Goal: Task Accomplishment & Management: Manage account settings

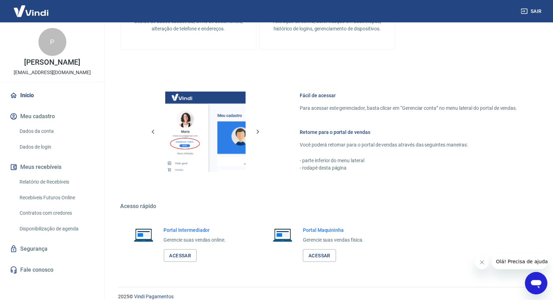
scroll to position [310, 0]
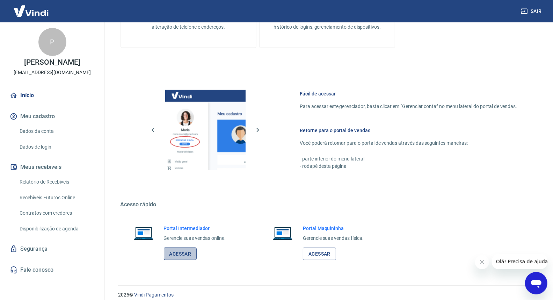
click at [192, 253] on link "Acessar" at bounding box center [180, 253] width 33 height 13
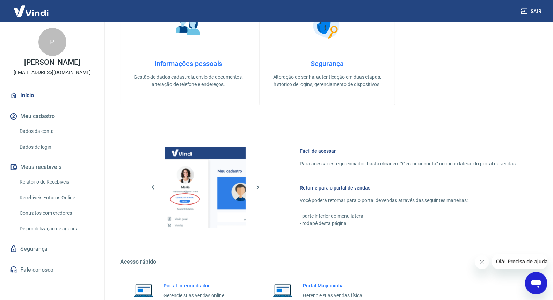
scroll to position [239, 0]
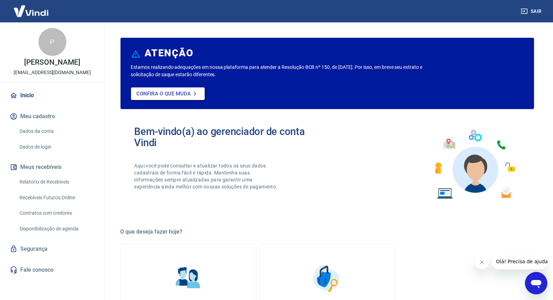
click at [190, 97] on link "Confira o que muda" at bounding box center [168, 93] width 74 height 13
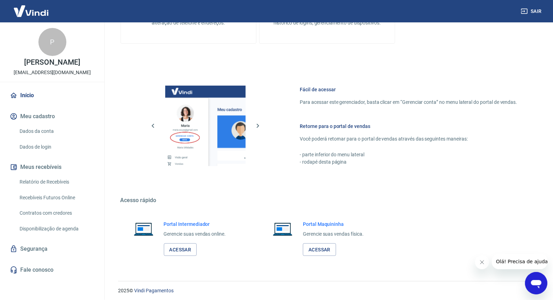
scroll to position [317, 0]
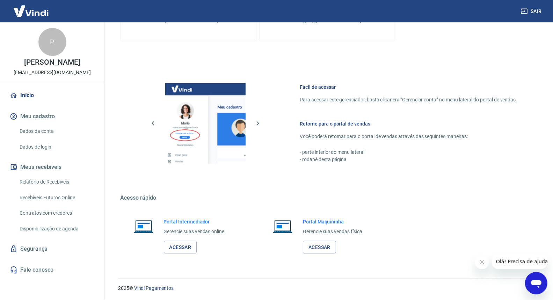
click at [43, 134] on link "Dados da conta" at bounding box center [56, 131] width 79 height 14
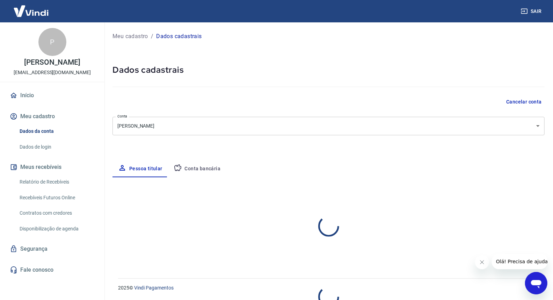
select select "CE"
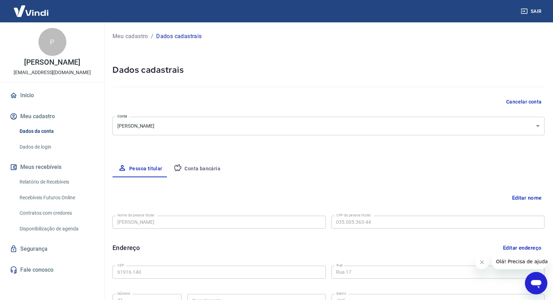
click at [194, 165] on button "Conta bancária" at bounding box center [197, 168] width 58 height 17
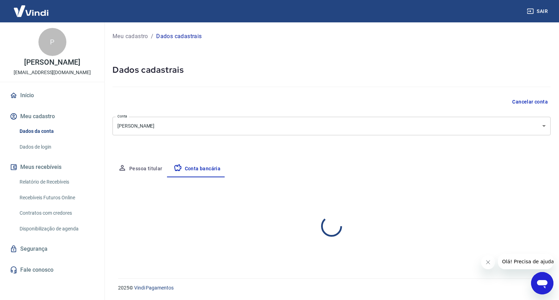
select select "1"
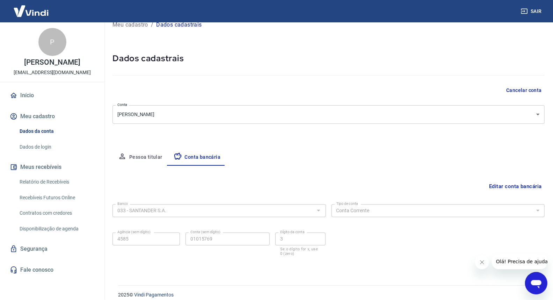
scroll to position [18, 0]
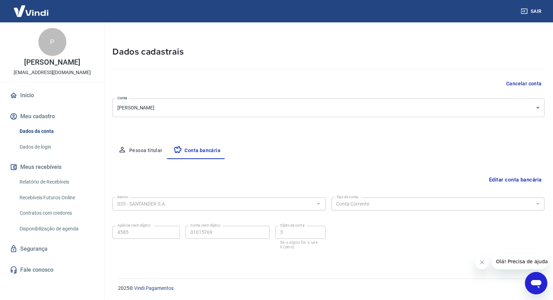
click at [40, 145] on link "Dados de login" at bounding box center [56, 147] width 79 height 14
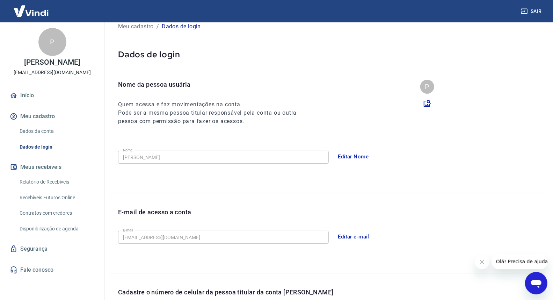
click at [26, 115] on button "Meu cadastro" at bounding box center [52, 116] width 88 height 15
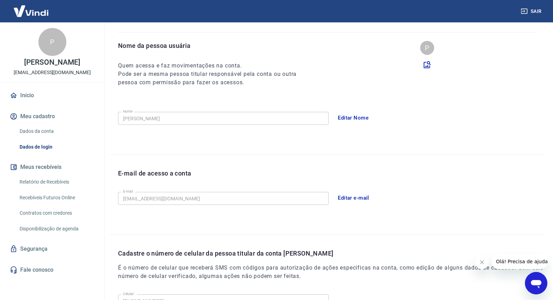
click at [46, 183] on link "Relatório de Recebíveis" at bounding box center [56, 182] width 79 height 14
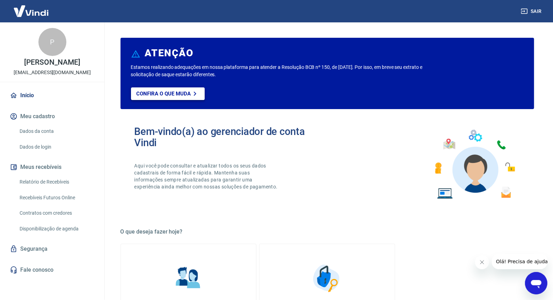
click at [195, 95] on icon at bounding box center [195, 93] width 8 height 8
click at [531, 281] on icon "Abrir janela de mensagens" at bounding box center [536, 284] width 10 height 8
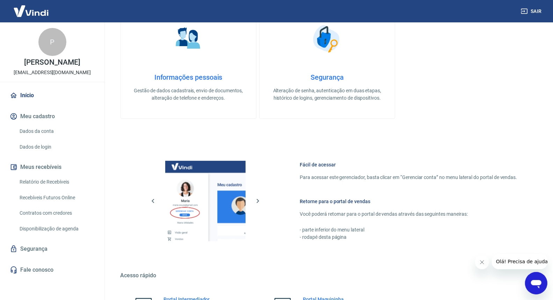
drag, startPoint x: 455, startPoint y: 72, endPoint x: 432, endPoint y: 59, distance: 26.4
click at [454, 72] on div "Informações pessoais Gestão de dados cadastrais, envio de documentos, alteração…" at bounding box center [328, 61] width 414 height 115
